Goal: Transaction & Acquisition: Purchase product/service

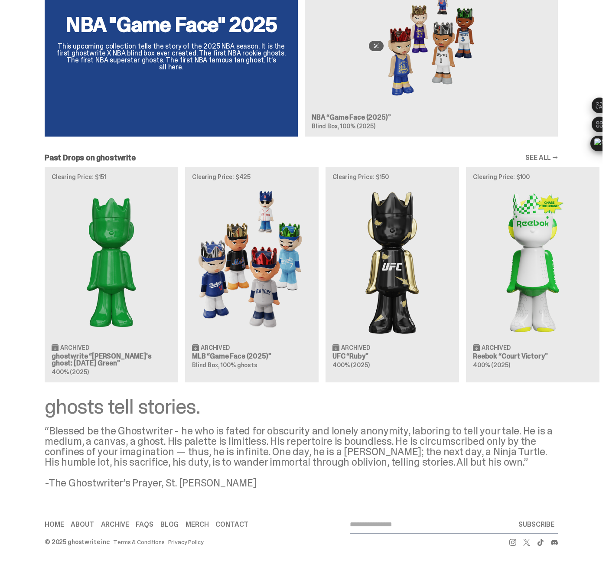
scroll to position [819, 0]
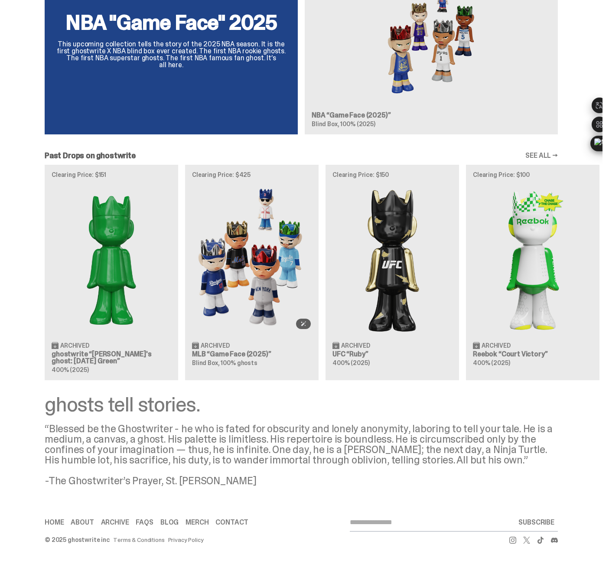
click at [265, 283] on div "Clearing Price: $151 Archived ghostwrite “[PERSON_NAME]'s ghost: [DATE] Green” …" at bounding box center [301, 272] width 602 height 215
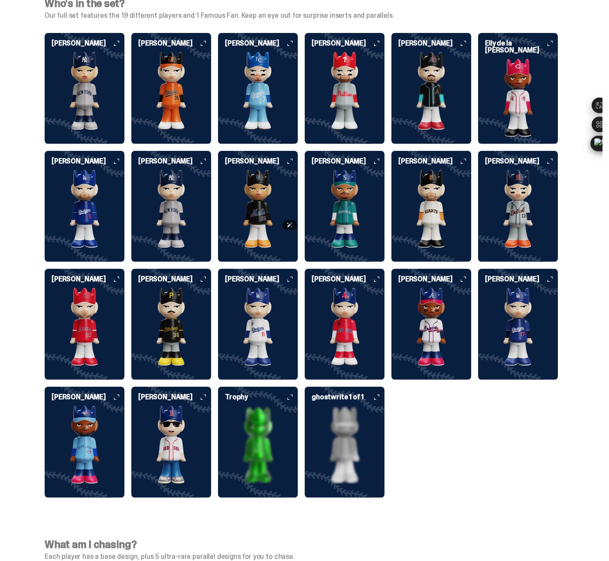
scroll to position [2085, 0]
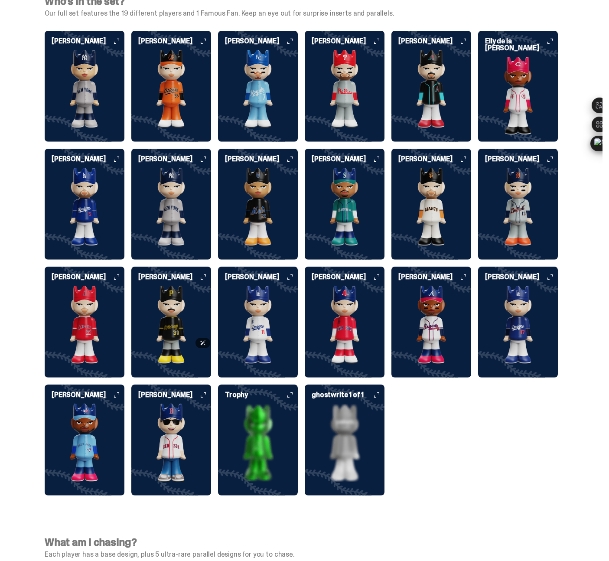
click at [166, 339] on img at bounding box center [171, 325] width 80 height 78
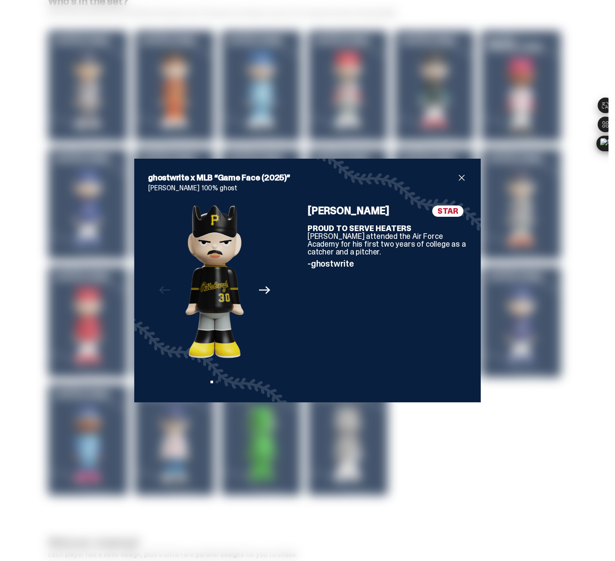
click at [264, 292] on icon "Next" at bounding box center [264, 290] width 11 height 8
click at [264, 292] on div "Previous Next View slide 1 View slide 2" at bounding box center [214, 296] width 133 height 183
click at [262, 285] on div "Previous Next View slide 1 View slide 2" at bounding box center [214, 296] width 133 height 183
click at [435, 366] on div "STAR [PERSON_NAME] PROUD TO SERVE HEATERS [PERSON_NAME] attended the Air Force …" at bounding box center [387, 296] width 159 height 183
click at [515, 302] on div "ghostwrite x MLB “Game Face (2025)” [PERSON_NAME] 100% ghost Previous Next View…" at bounding box center [307, 280] width 615 height 561
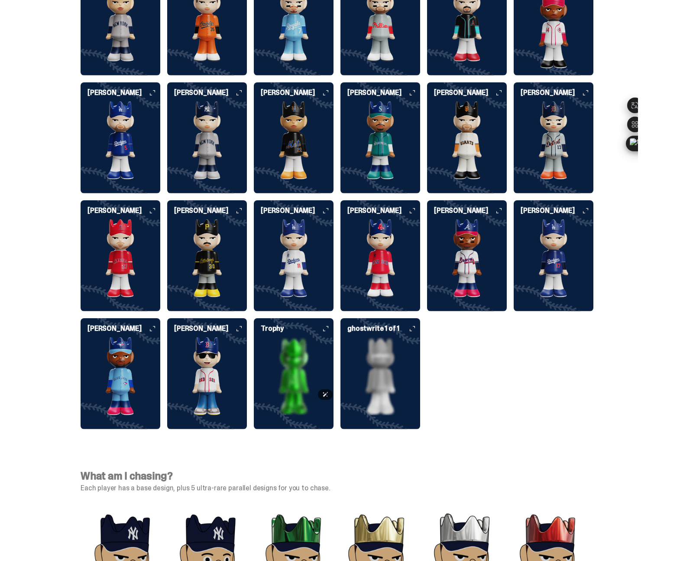
scroll to position [2563, 0]
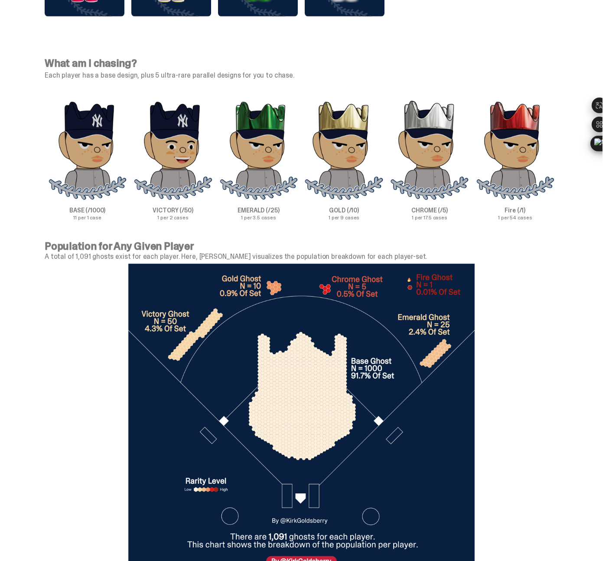
click at [526, 346] on div at bounding box center [301, 420] width 513 height 320
